Goal: Transaction & Acquisition: Purchase product/service

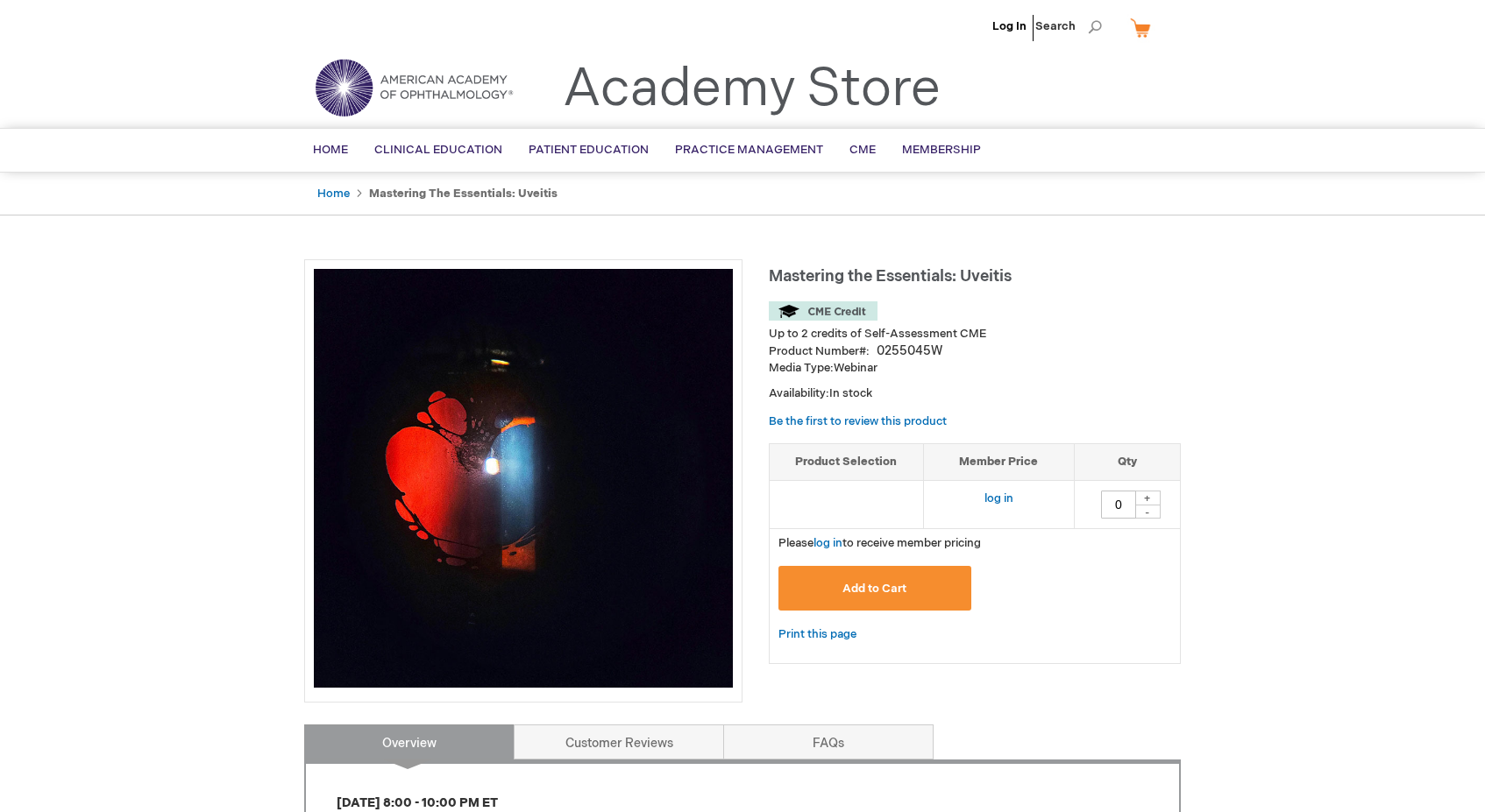
click at [1243, 548] on div "Log In Search My Cart CLOSE RECENTLY ADDED ITEM(S) Close There are no items in …" at bounding box center [742, 807] width 1485 height 1615
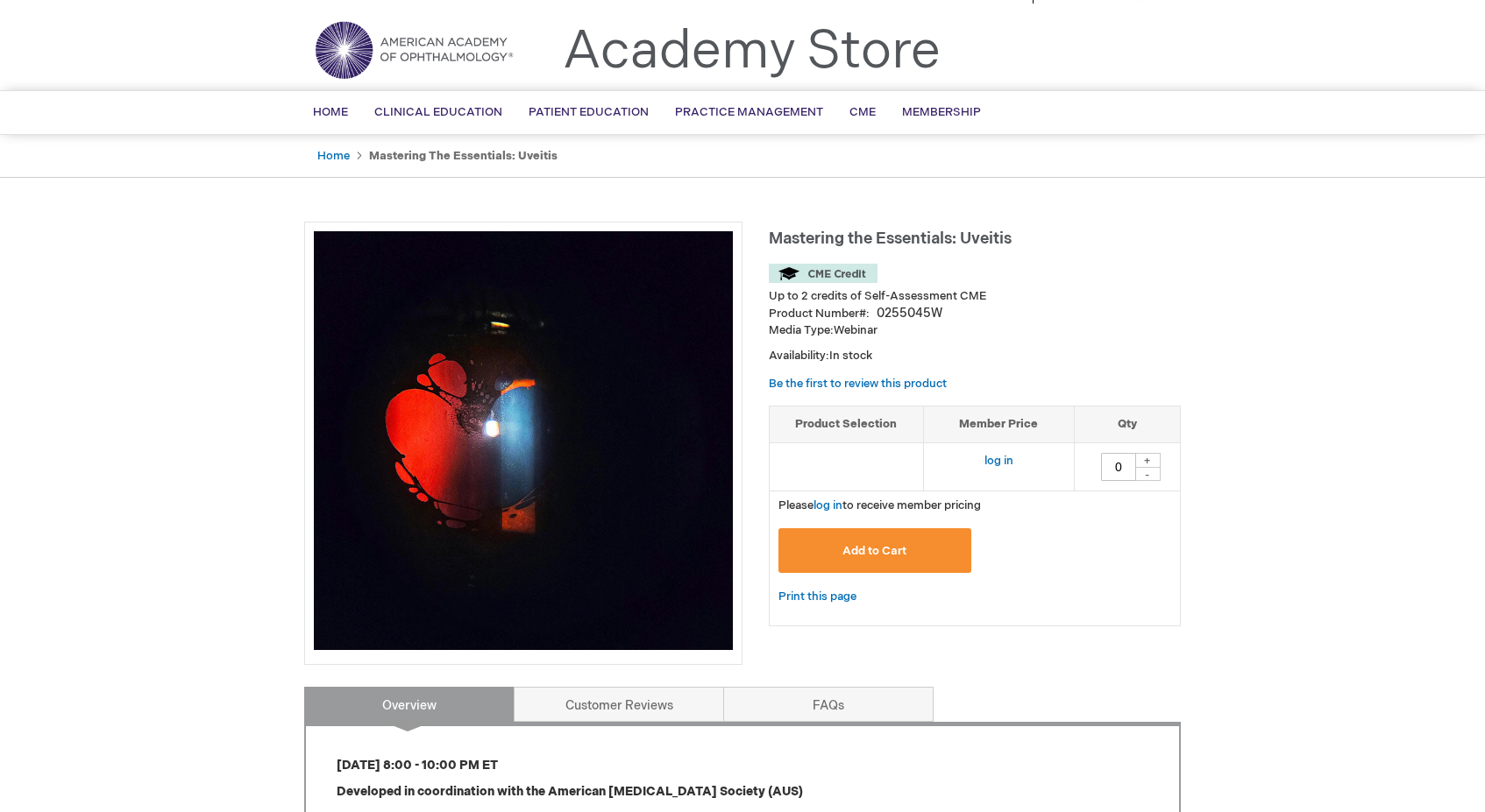
scroll to position [-3, 0]
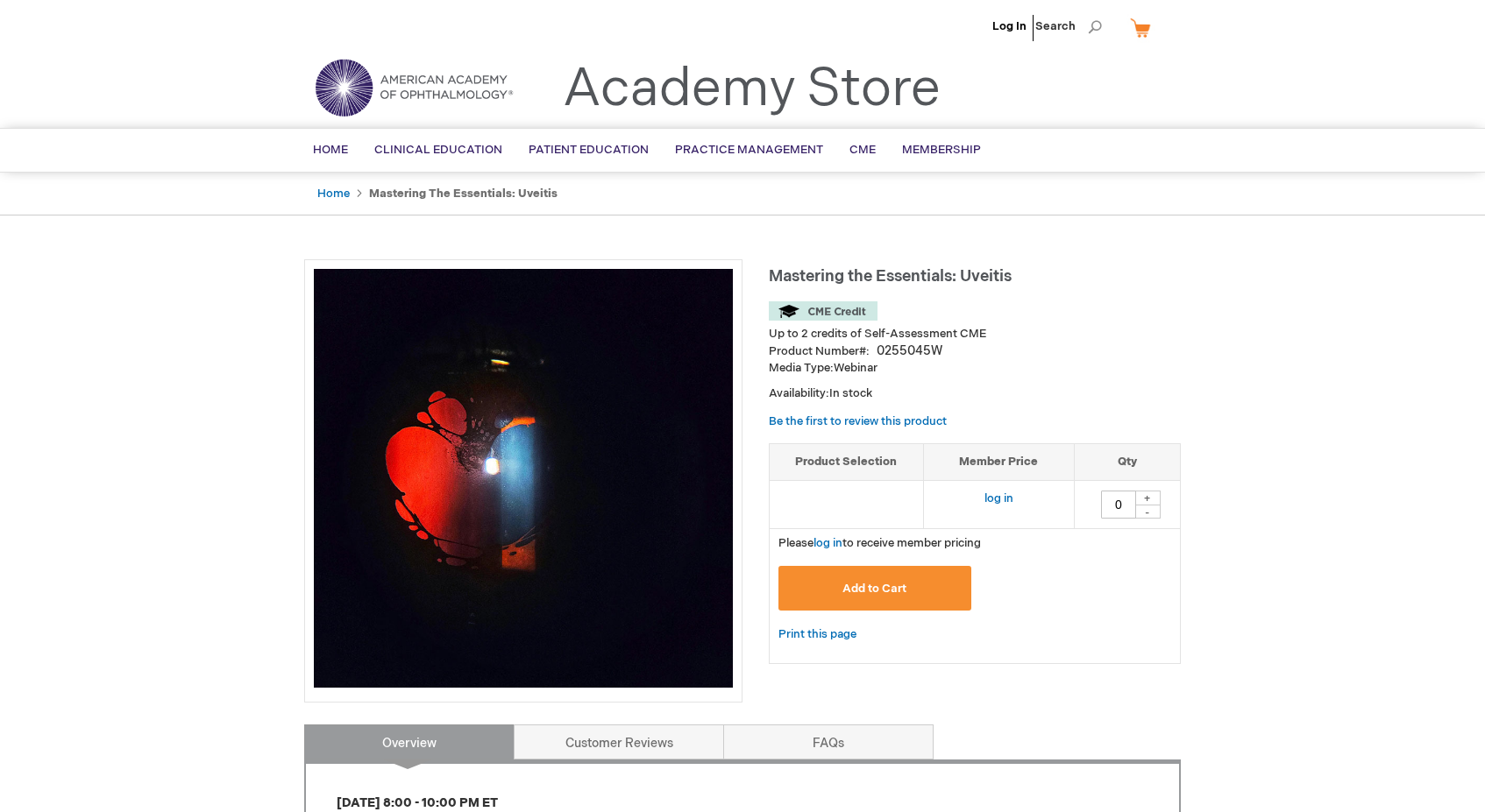
click at [893, 593] on span "Add to Cart" at bounding box center [873, 588] width 64 height 14
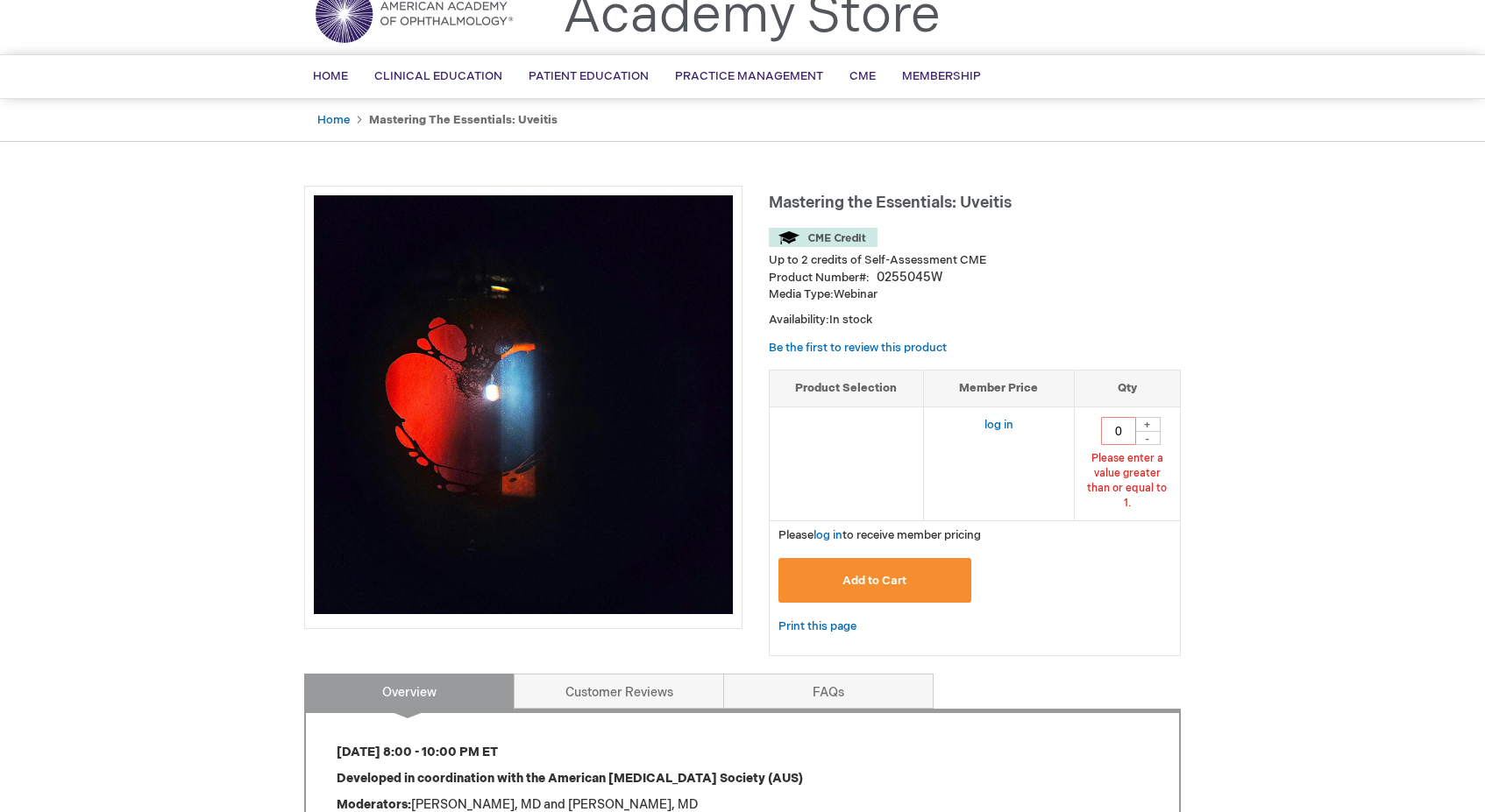
scroll to position [80, 0]
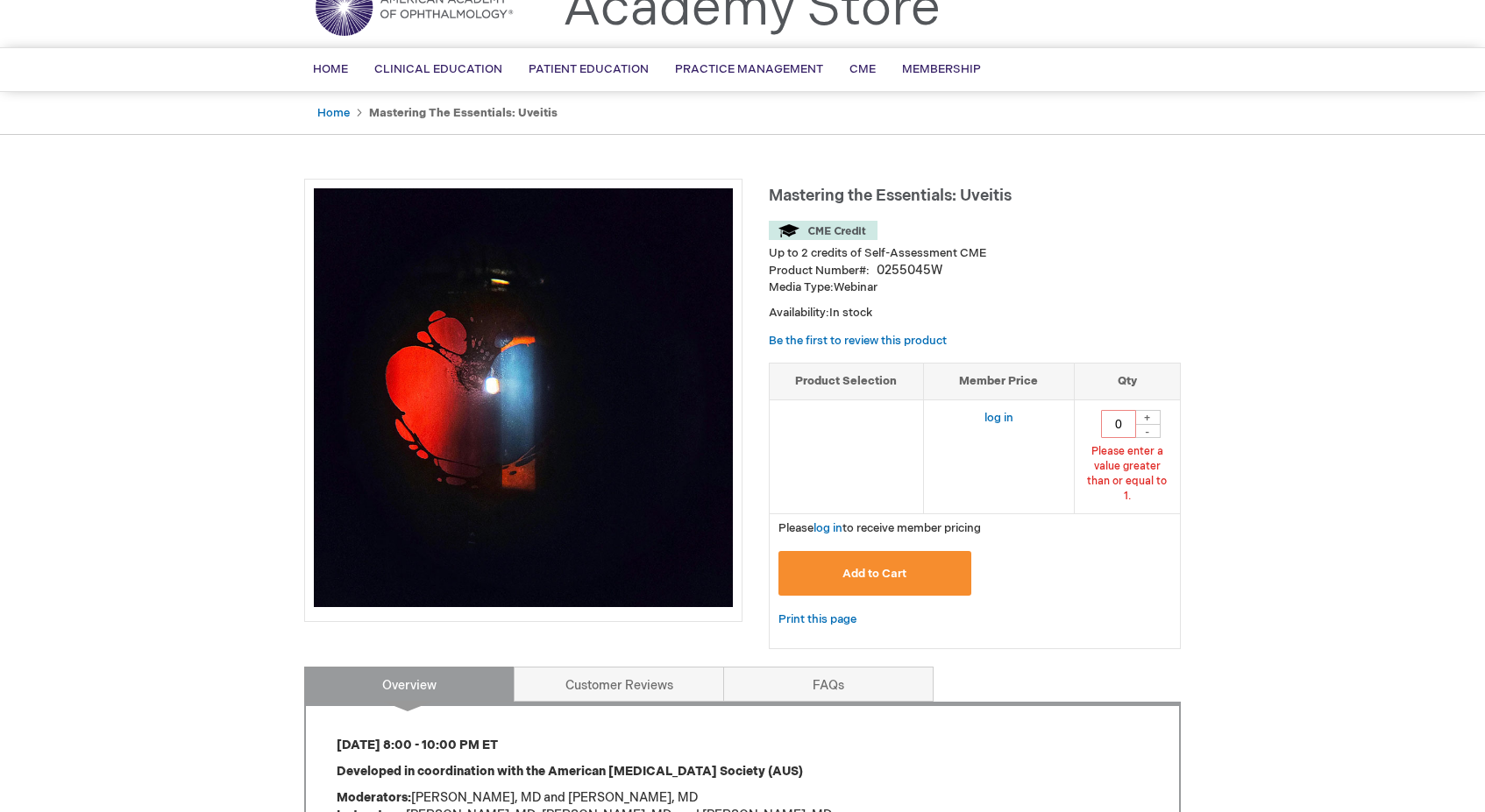
click at [1158, 188] on h1 "Mastering the Essentials: Uveitis" at bounding box center [974, 194] width 412 height 29
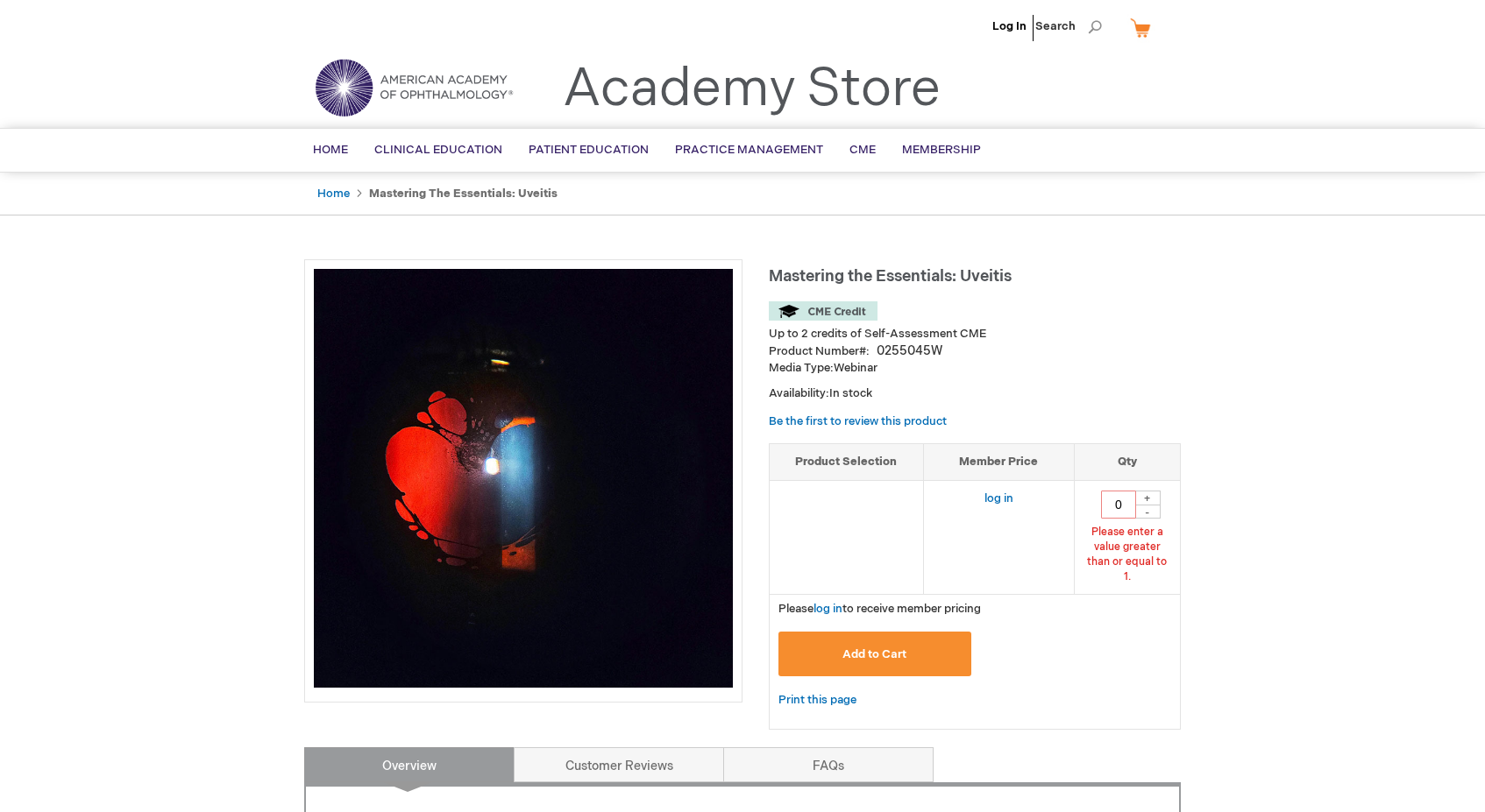
scroll to position [0, 0]
click at [1012, 32] on link "Log In" at bounding box center [1008, 26] width 34 height 14
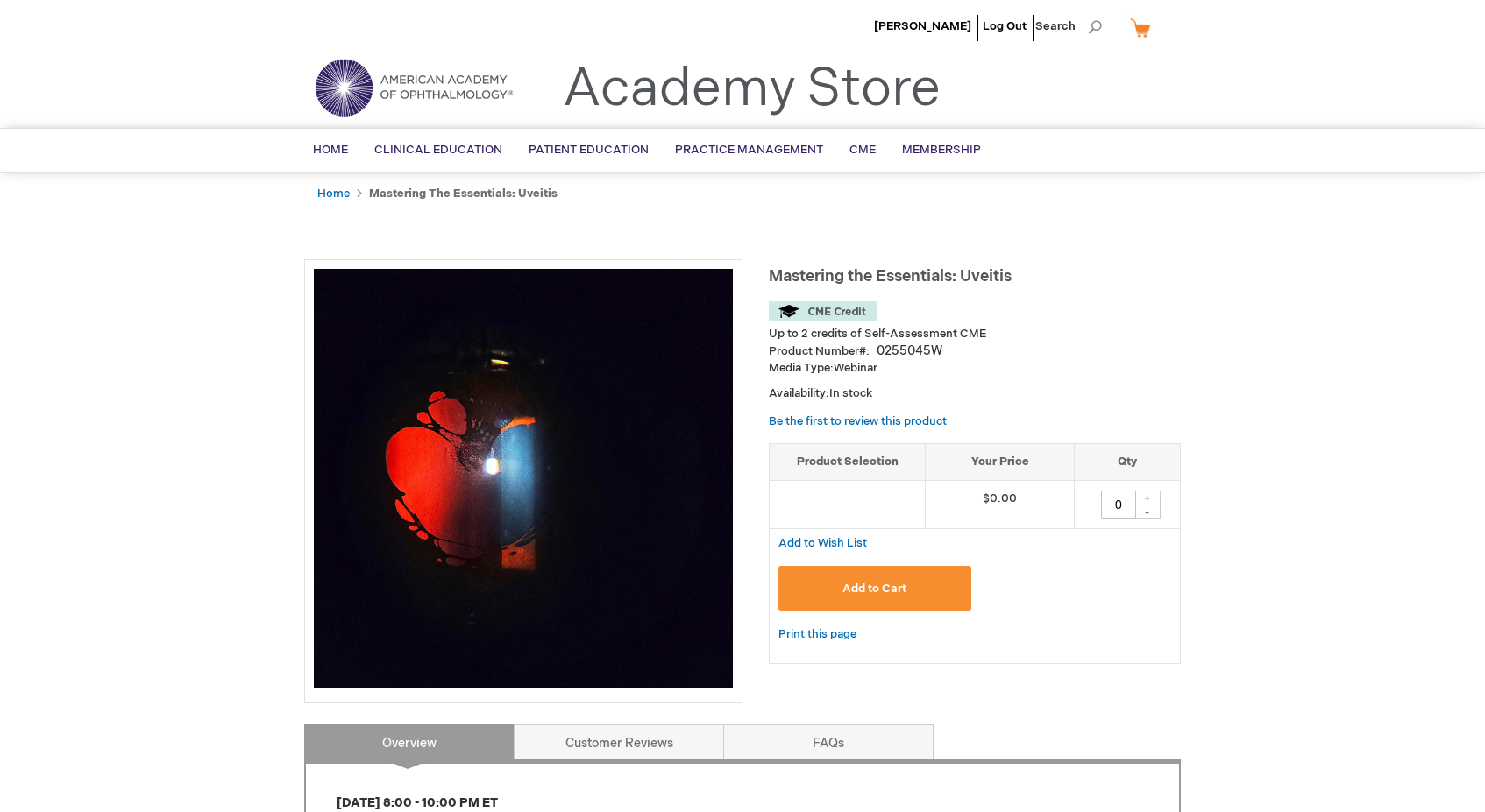
click at [852, 588] on span "Add to Cart" at bounding box center [873, 588] width 64 height 14
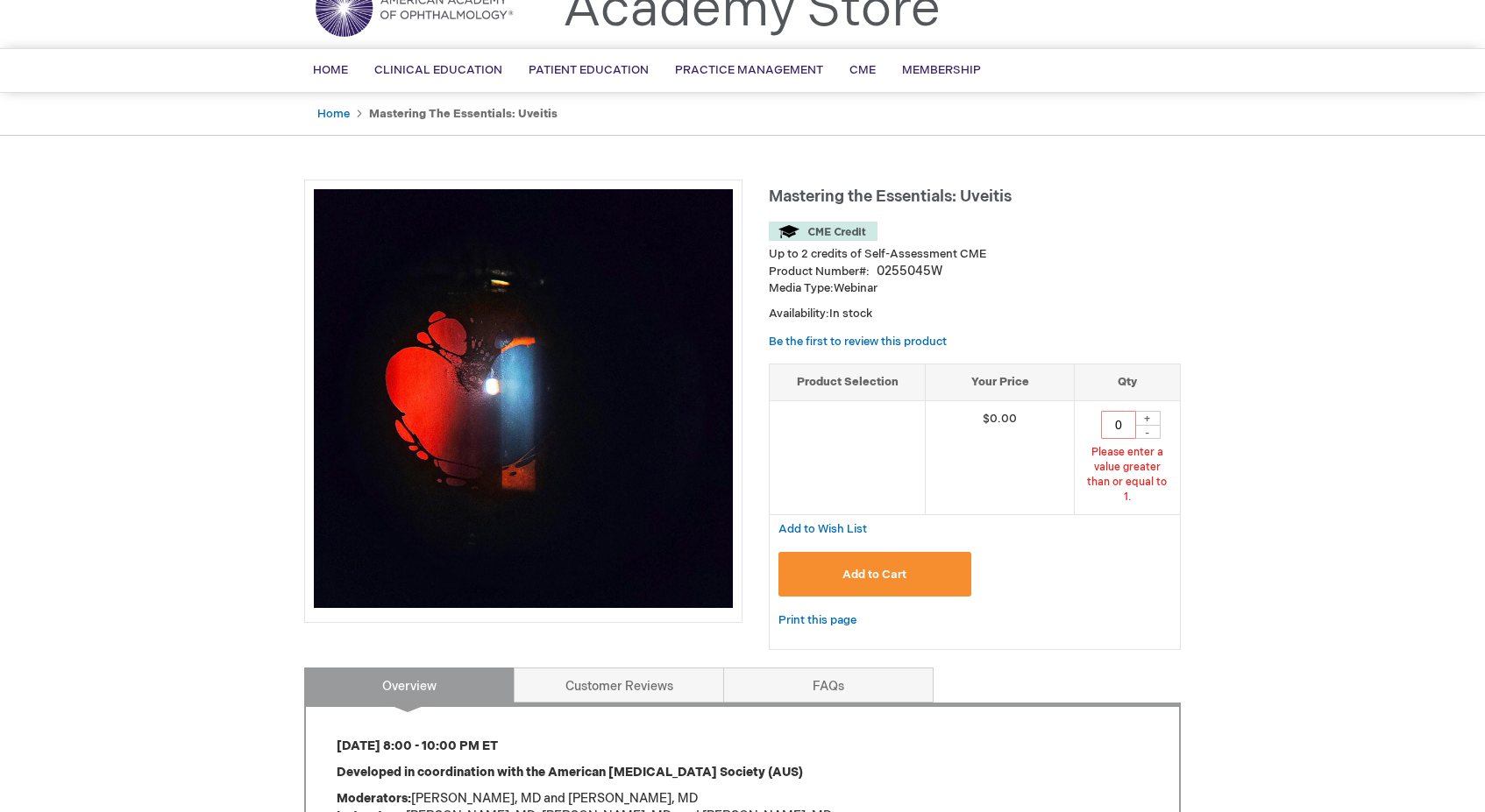
scroll to position [80, 0]
click at [1157, 585] on div "Add to Cart" at bounding box center [974, 579] width 393 height 58
click at [1150, 414] on div "+" at bounding box center [1146, 417] width 26 height 15
type input "1"
click at [881, 566] on span "Add to Cart" at bounding box center [873, 573] width 64 height 14
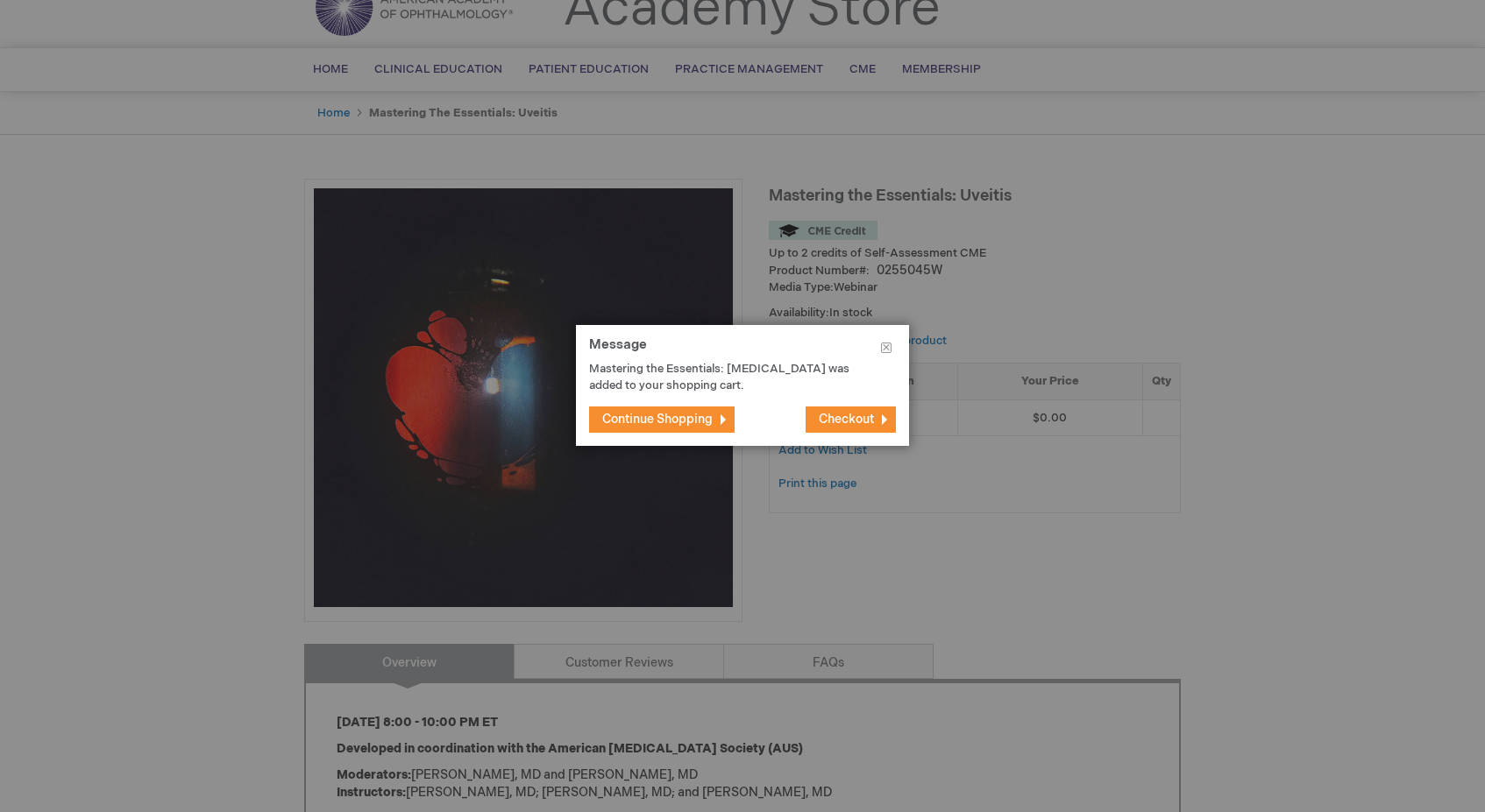
click at [841, 419] on span "Checkout" at bounding box center [846, 419] width 55 height 15
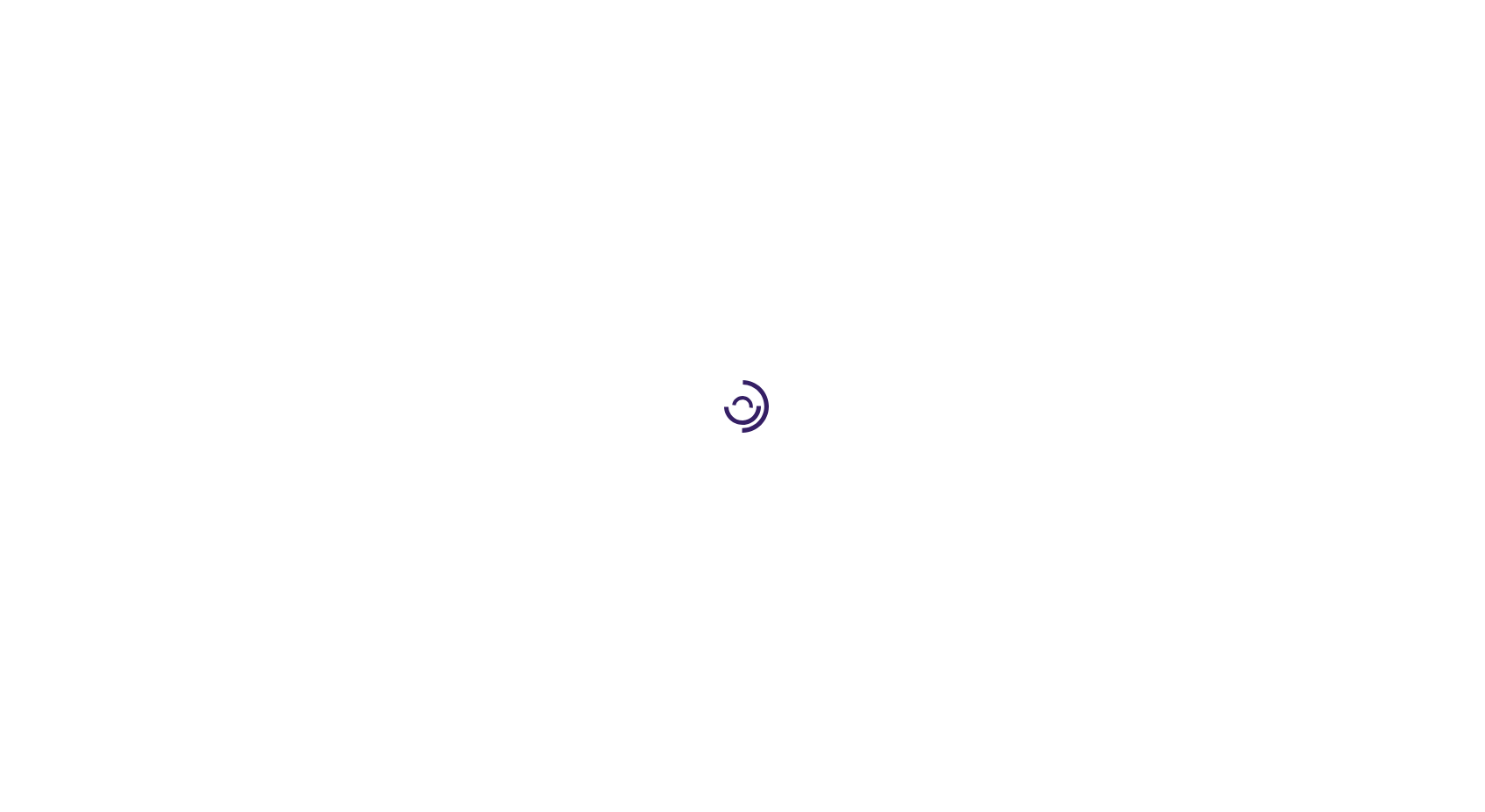
select select "US"
select select "18"
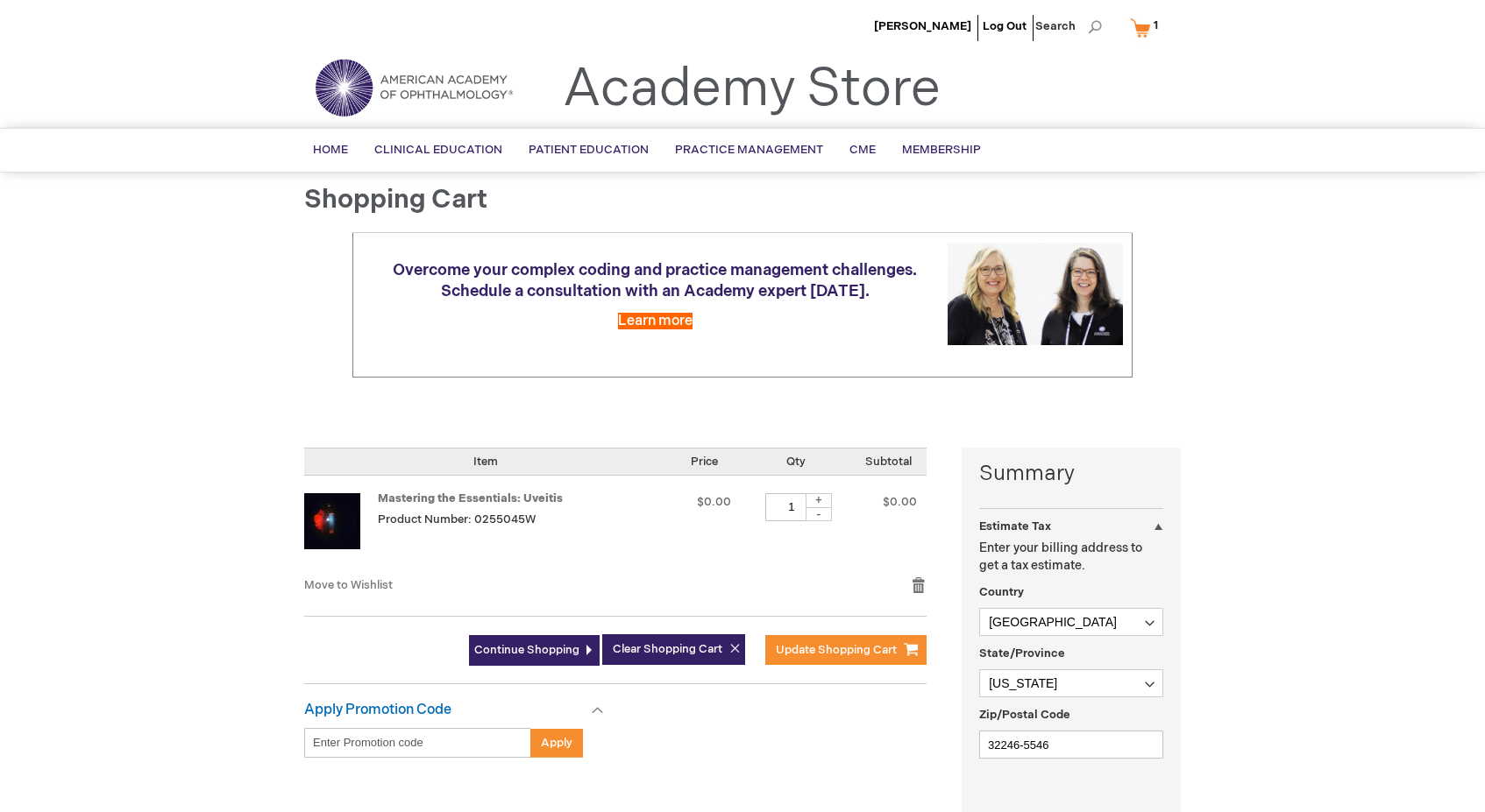
click at [1309, 475] on div "Nithya Boopathiraj Log Out Search My Cart 1 1 items CLOSE RECENTLY ADDED ITEM(S…" at bounding box center [742, 669] width 1485 height 1339
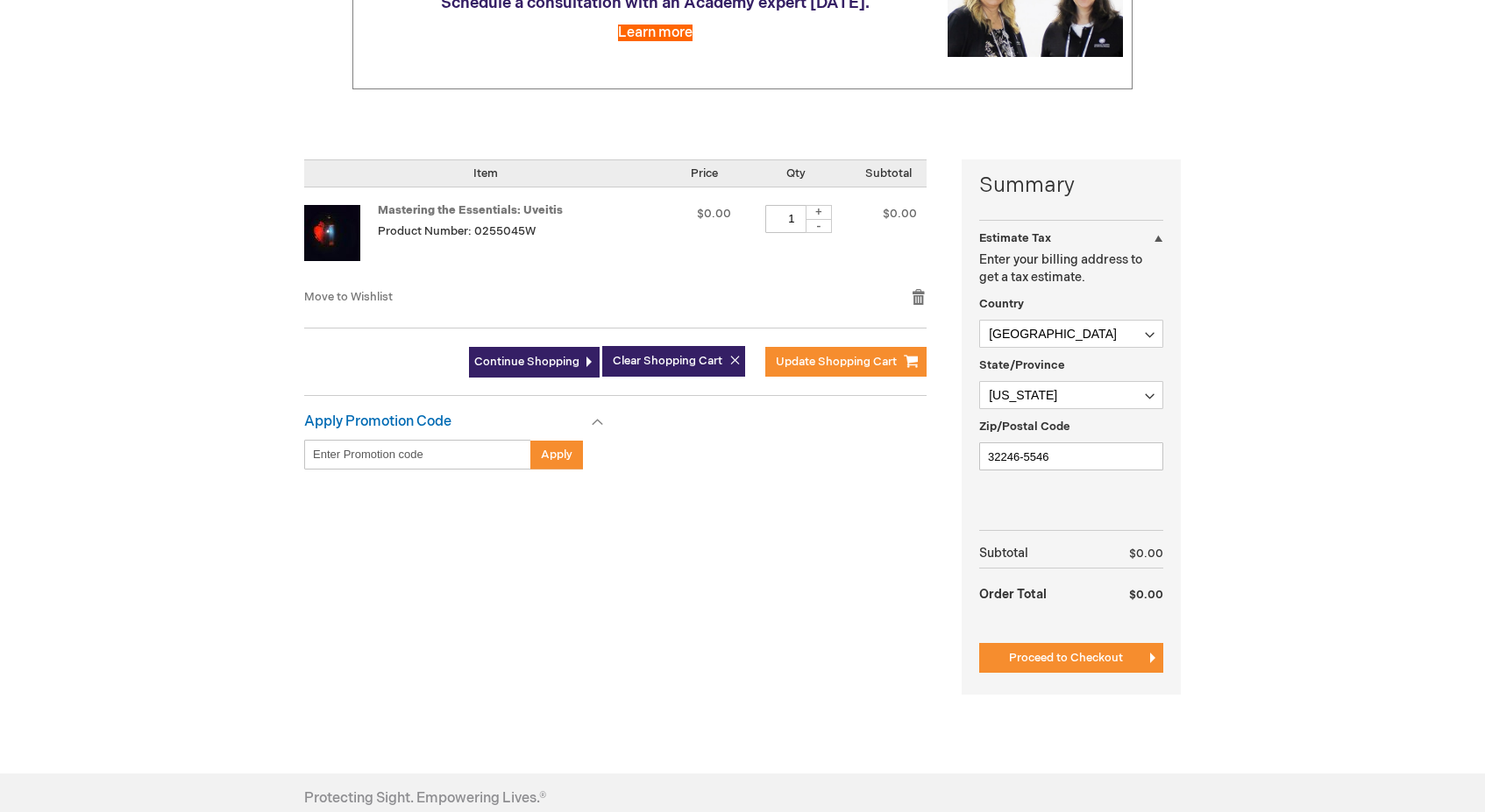
scroll to position [324, 0]
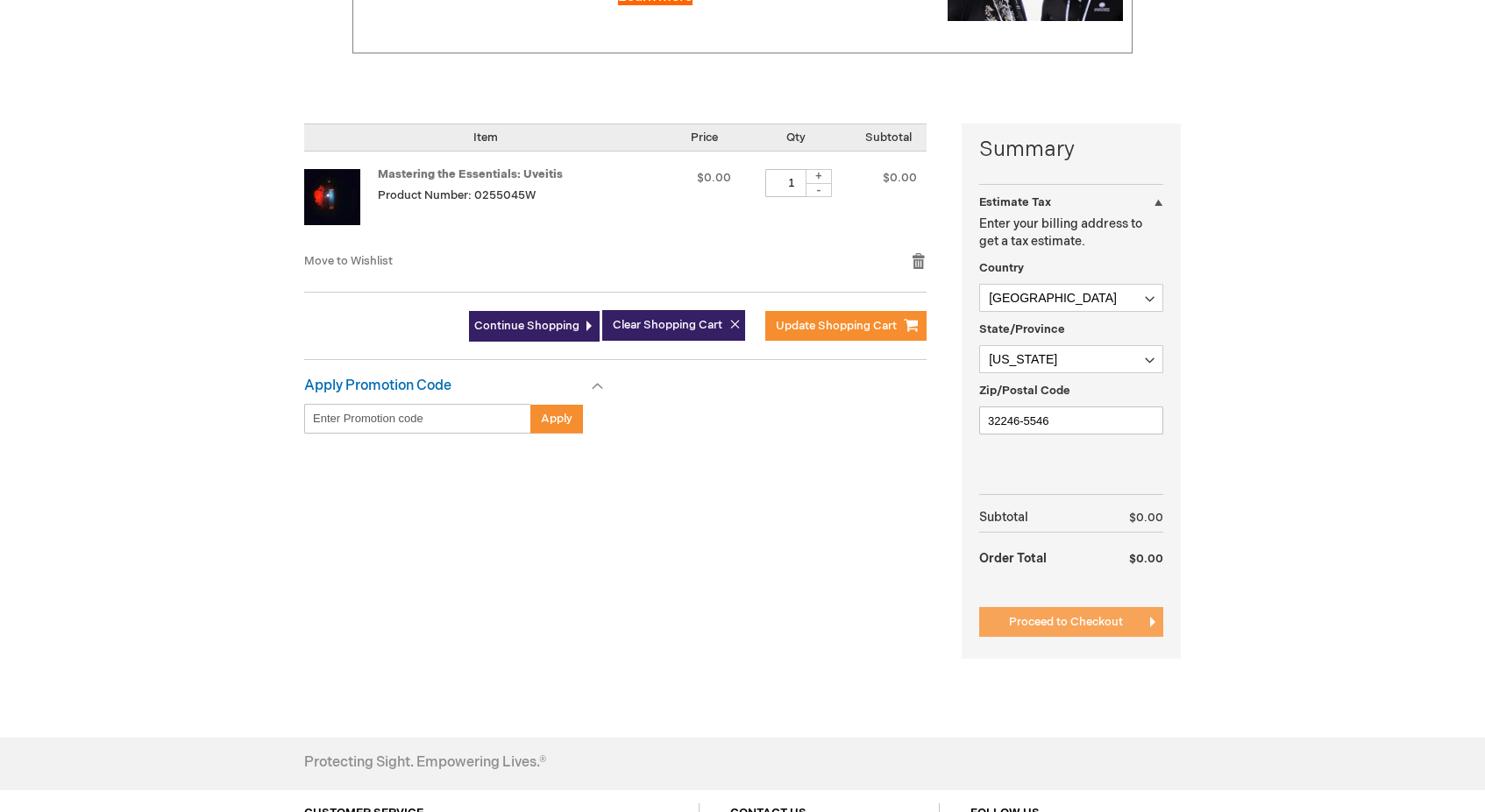
click at [1079, 628] on span "Proceed to Checkout" at bounding box center [1065, 621] width 114 height 14
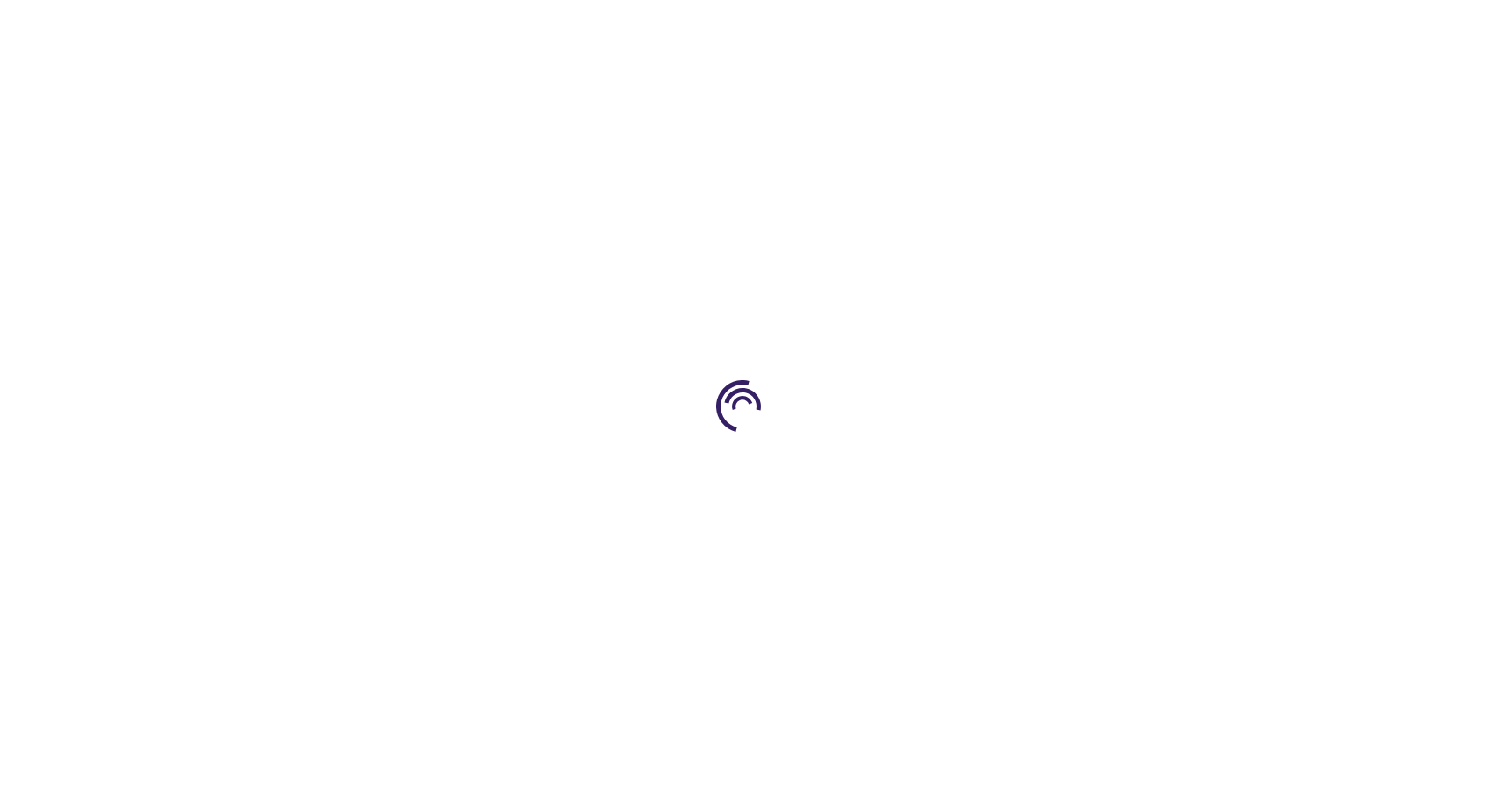
scroll to position [239, 0]
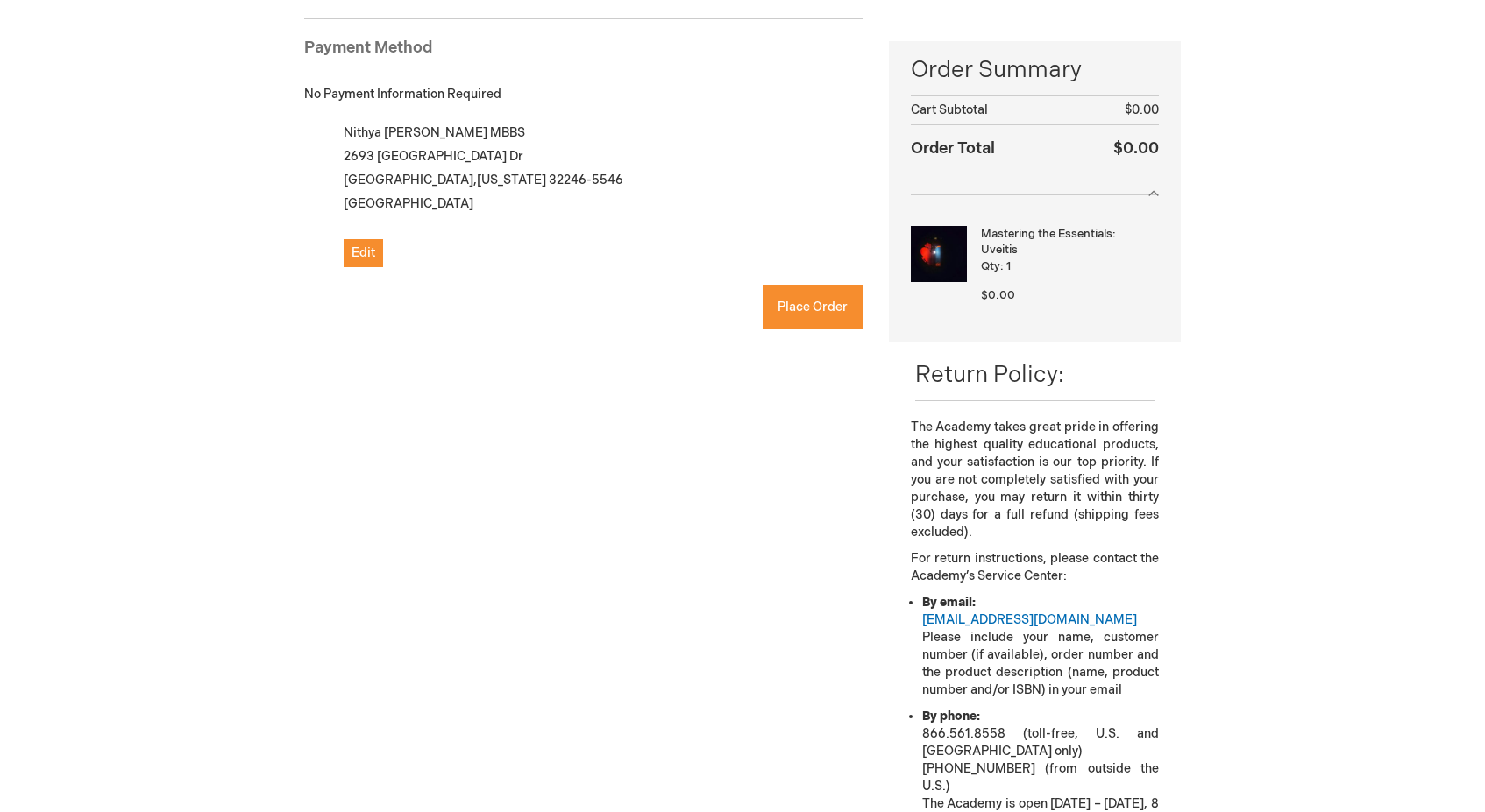
click at [777, 580] on div "Log In Close Log In Email Address Password Log In Forgot Your Password?" at bounding box center [742, 395] width 876 height 949
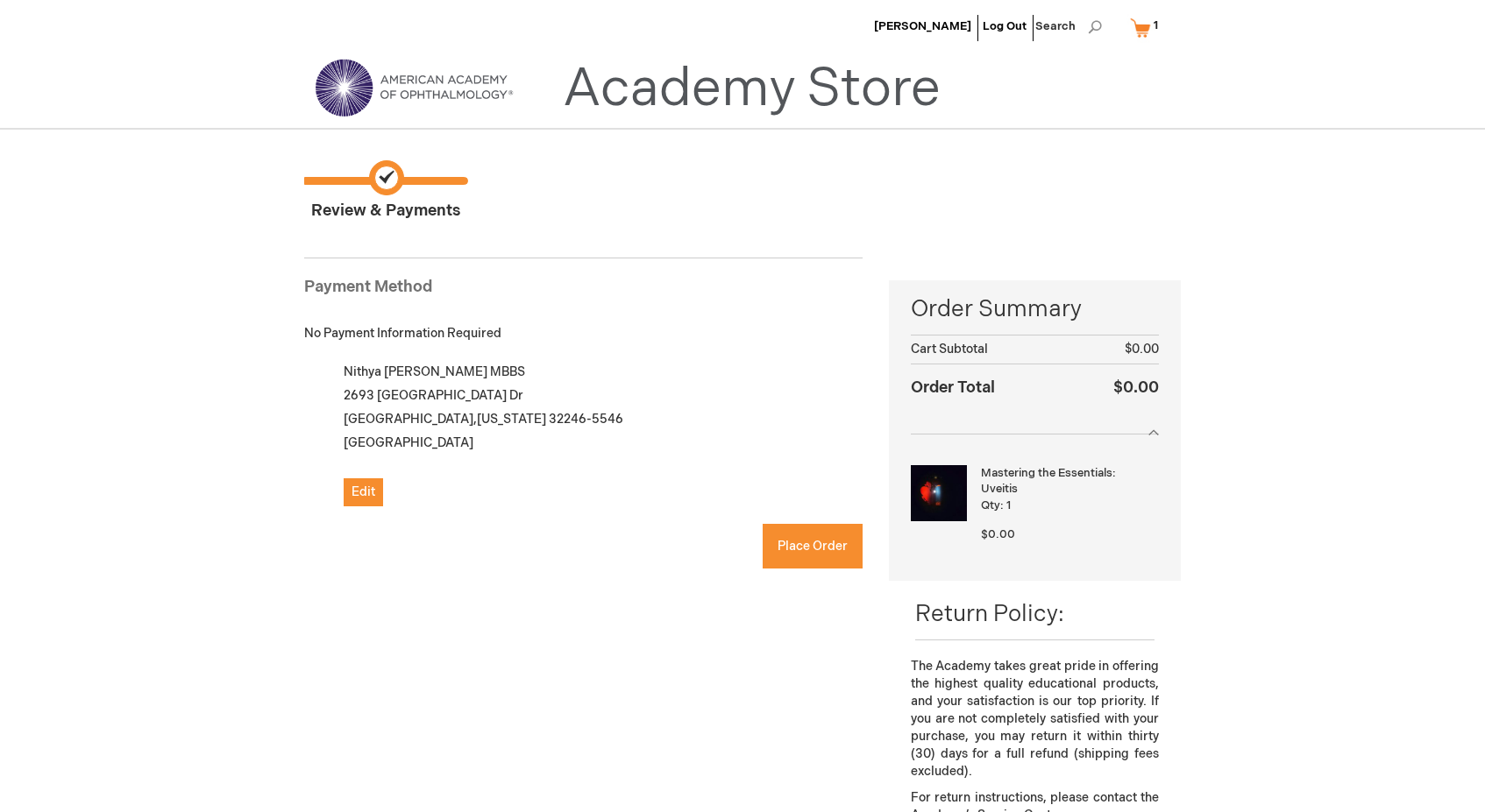
scroll to position [0, 0]
checkbox input "true"
click at [822, 556] on button "Place Order" at bounding box center [812, 546] width 100 height 45
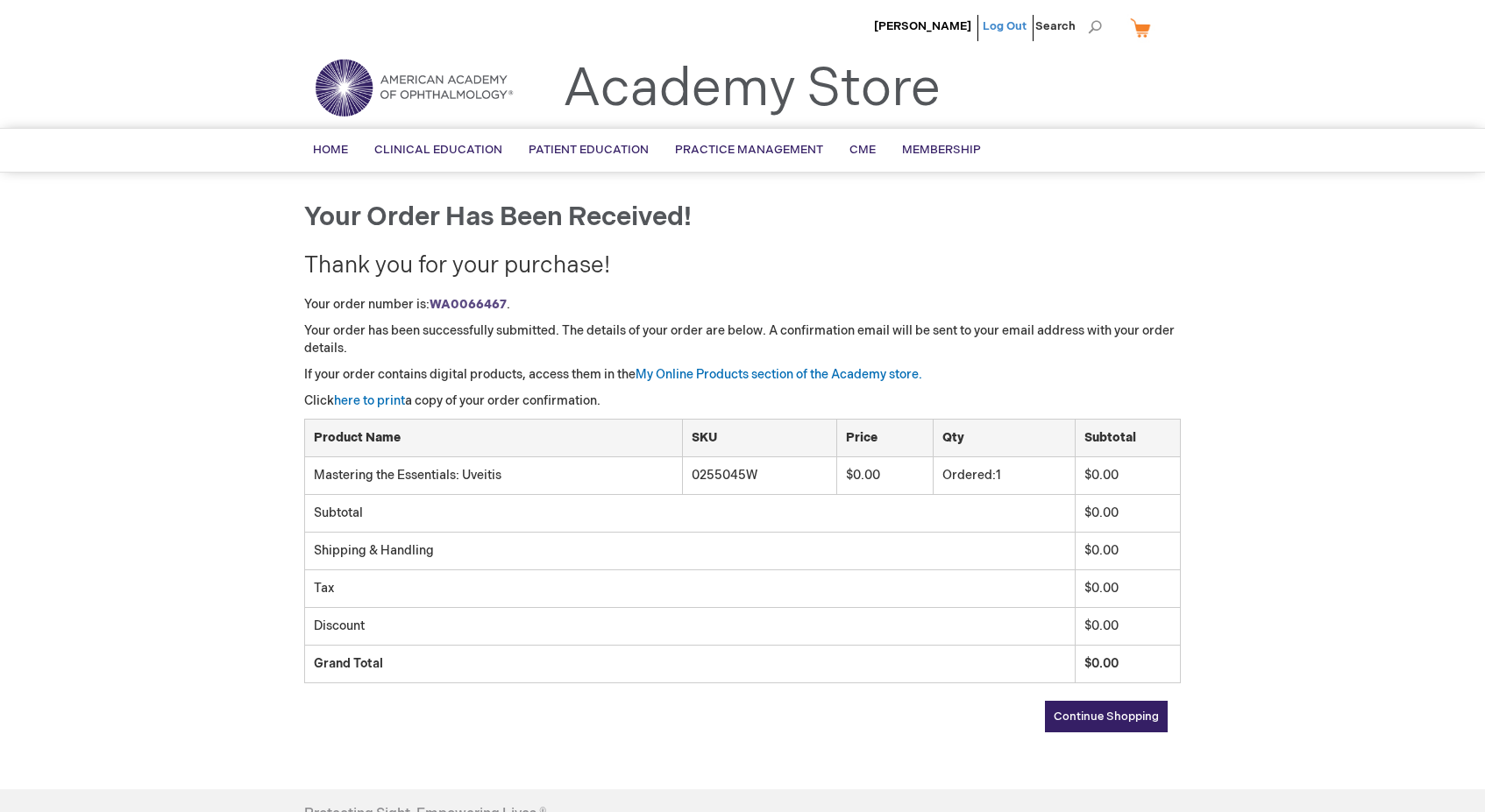
click at [1024, 27] on link "Log Out" at bounding box center [1004, 26] width 44 height 14
